Goal: Information Seeking & Learning: Learn about a topic

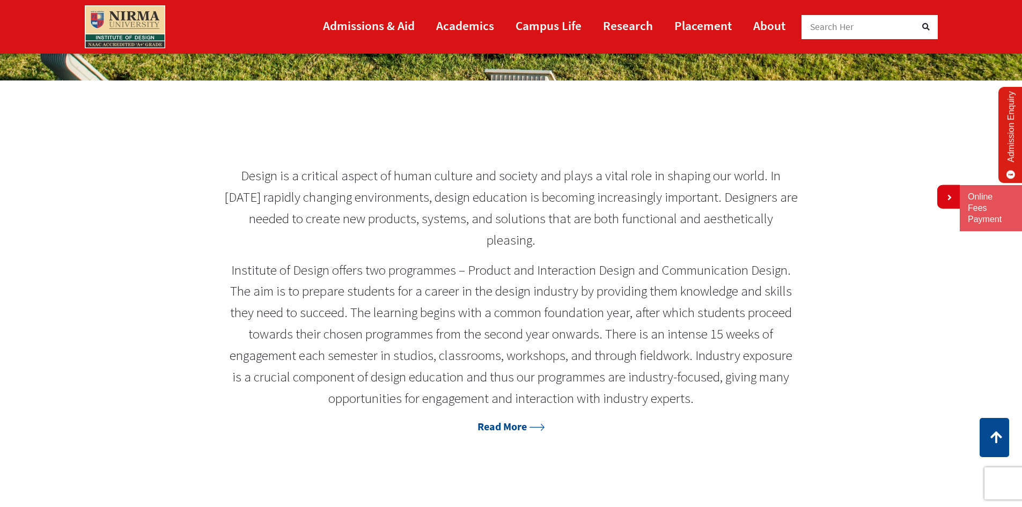
scroll to position [536, 0]
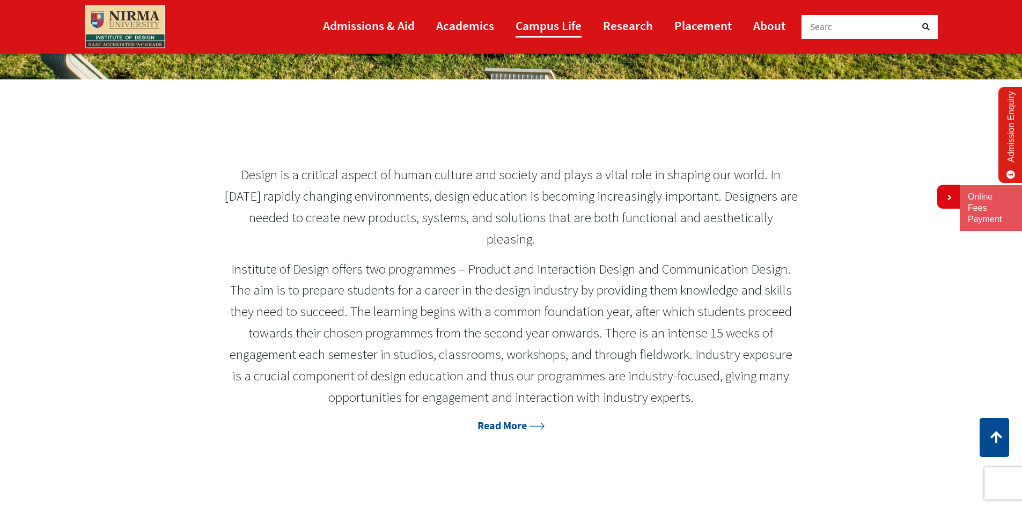
click at [533, 25] on link "Campus Life" at bounding box center [548, 25] width 66 height 24
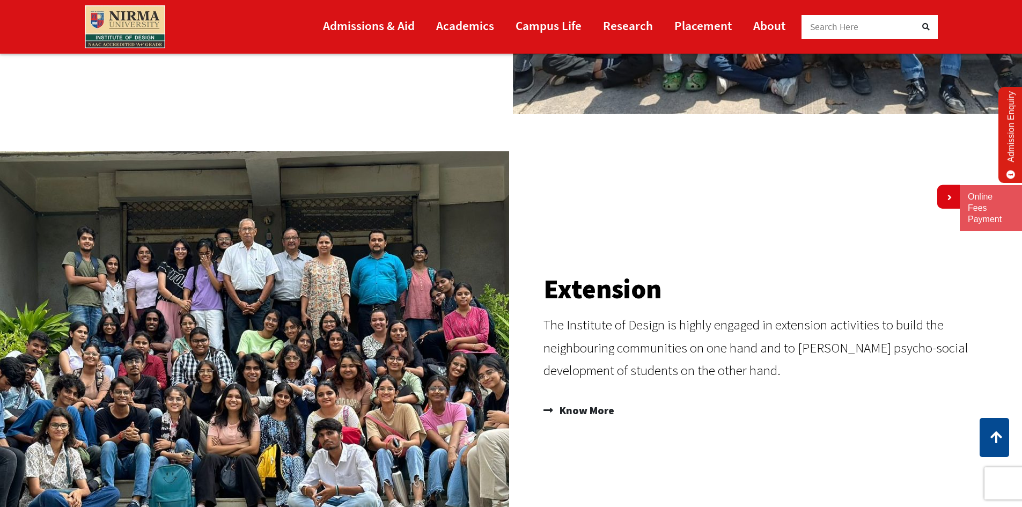
scroll to position [965, 0]
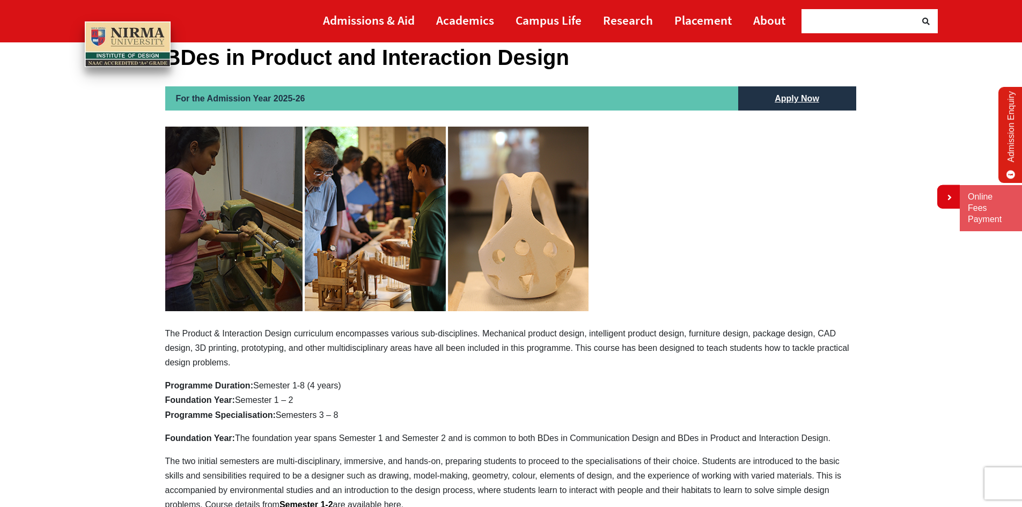
scroll to position [322, 0]
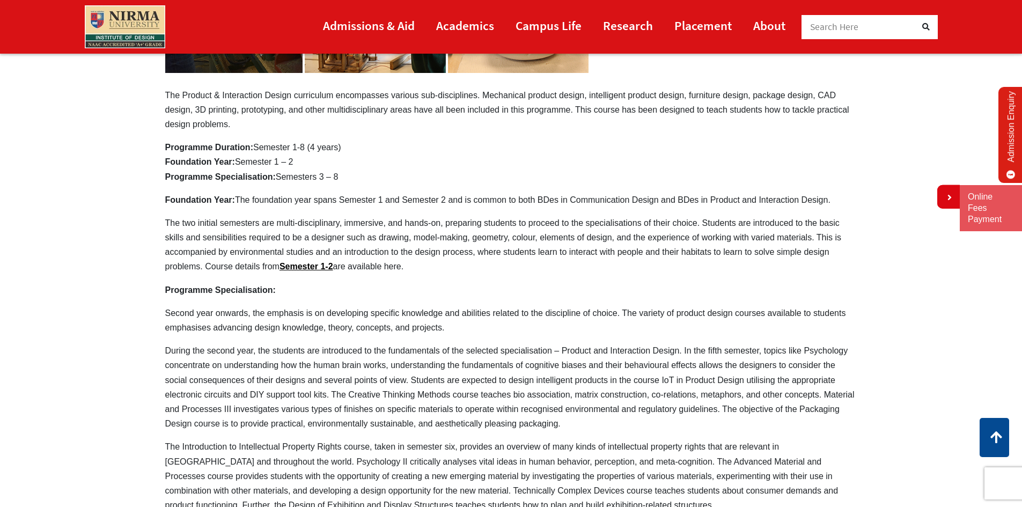
click at [467, 241] on p "The two initial semesters are multi-disciplinary, immersive, and hands-on, prep…" at bounding box center [511, 245] width 692 height 58
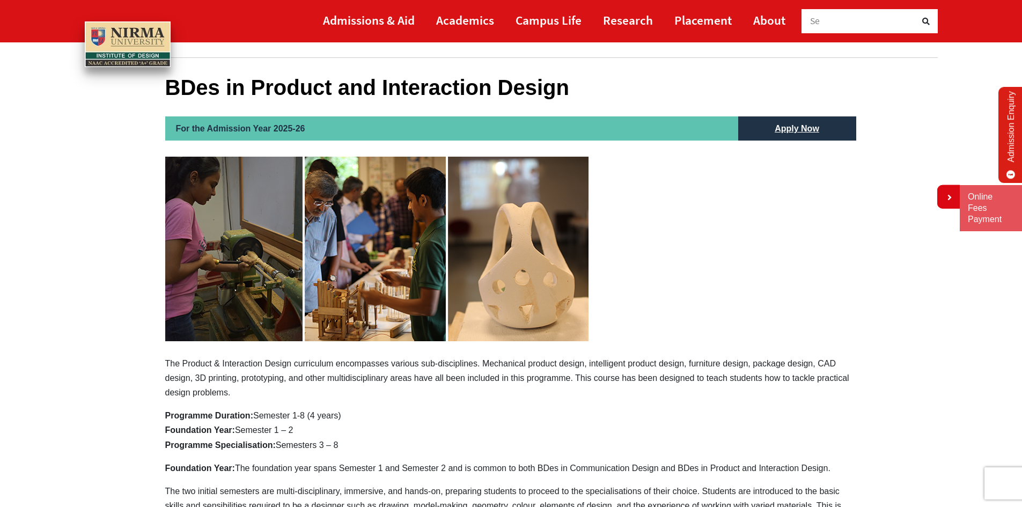
scroll to position [107, 0]
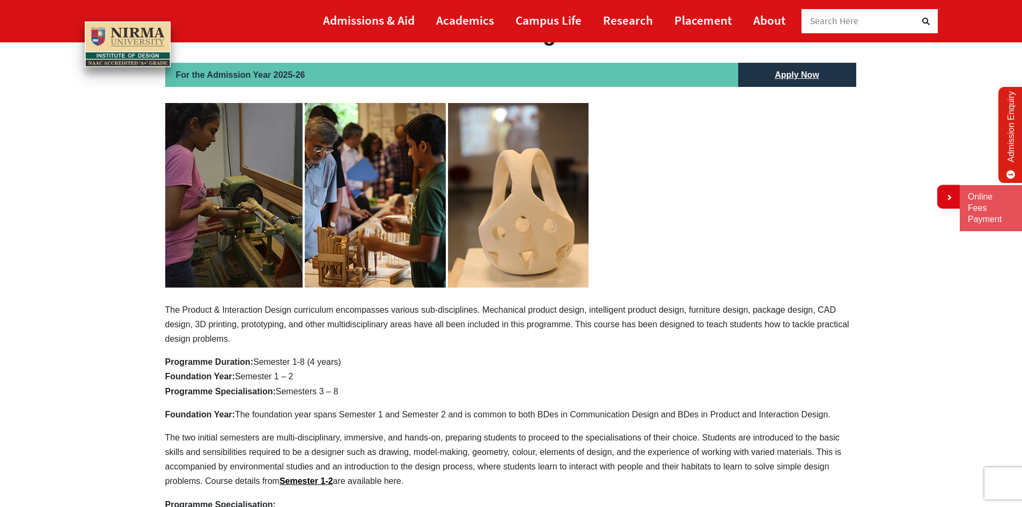
click at [647, 305] on p "The Product & Interaction Design curriculum encompasses various sub-disciplines…" at bounding box center [511, 224] width 692 height 243
